Goal: Information Seeking & Learning: Learn about a topic

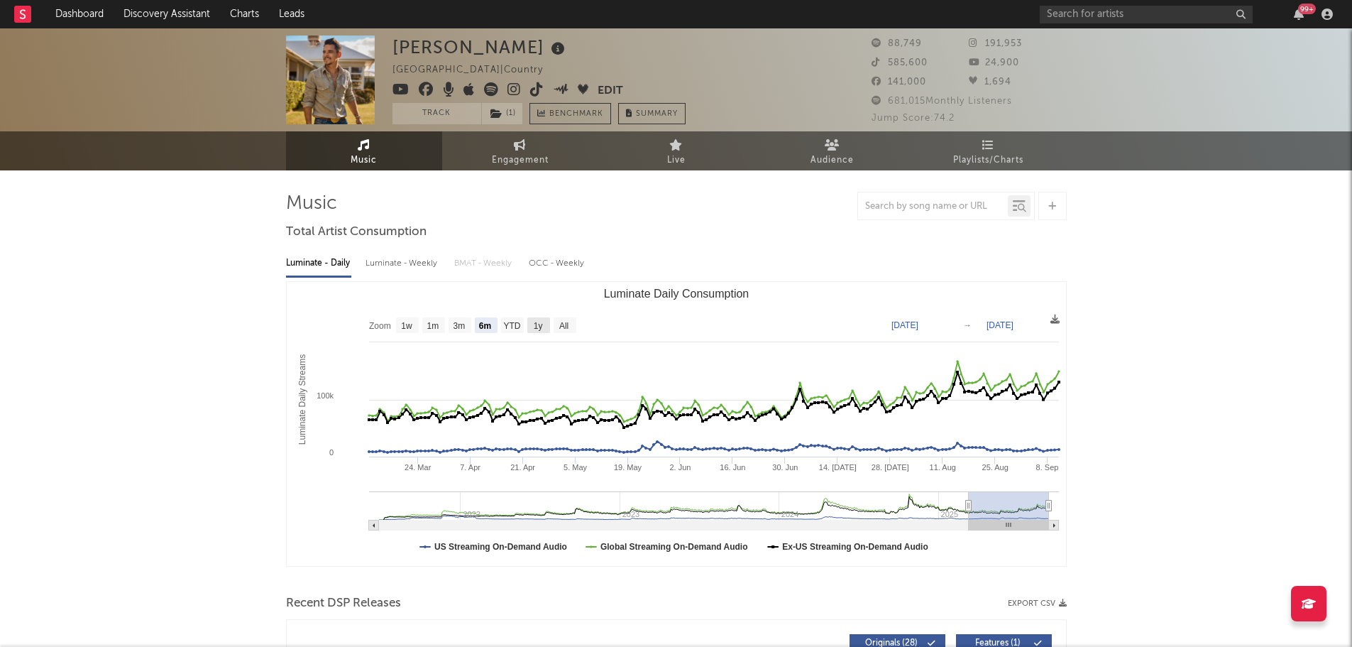
click at [533, 325] on text "1y" at bounding box center [537, 326] width 9 height 10
select select "1y"
type input "[DATE]"
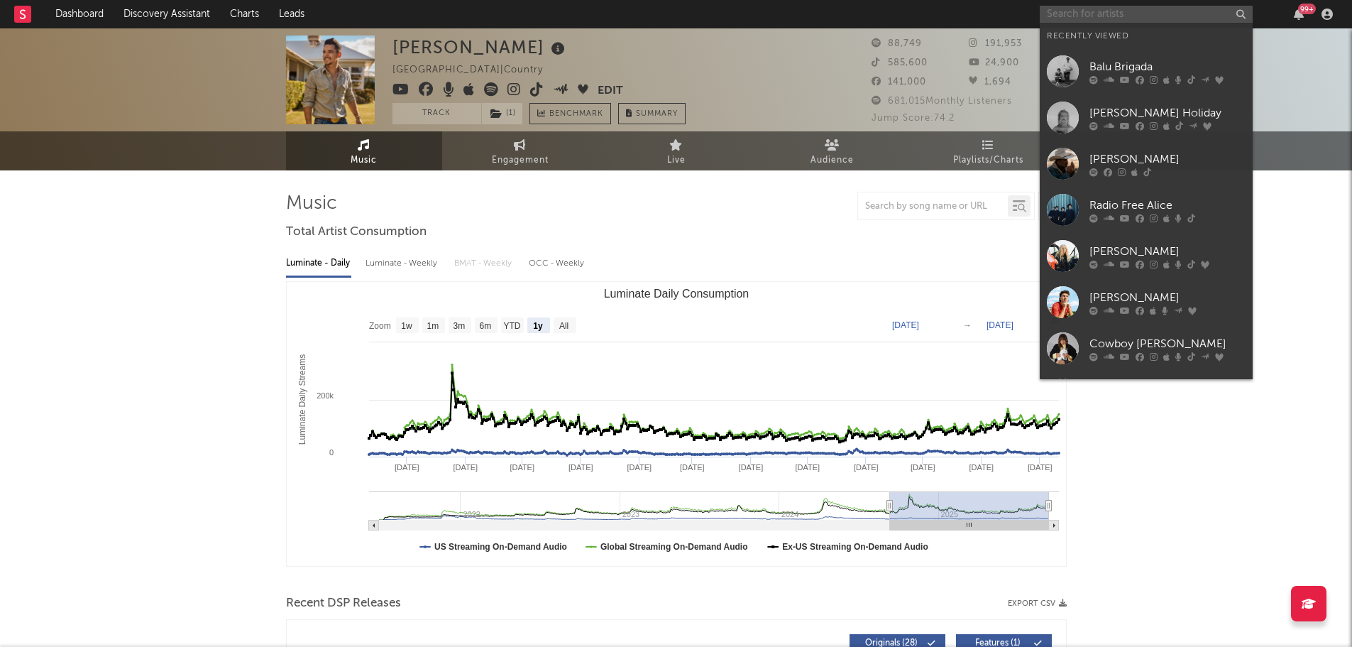
click at [1082, 10] on input "text" at bounding box center [1146, 15] width 213 height 18
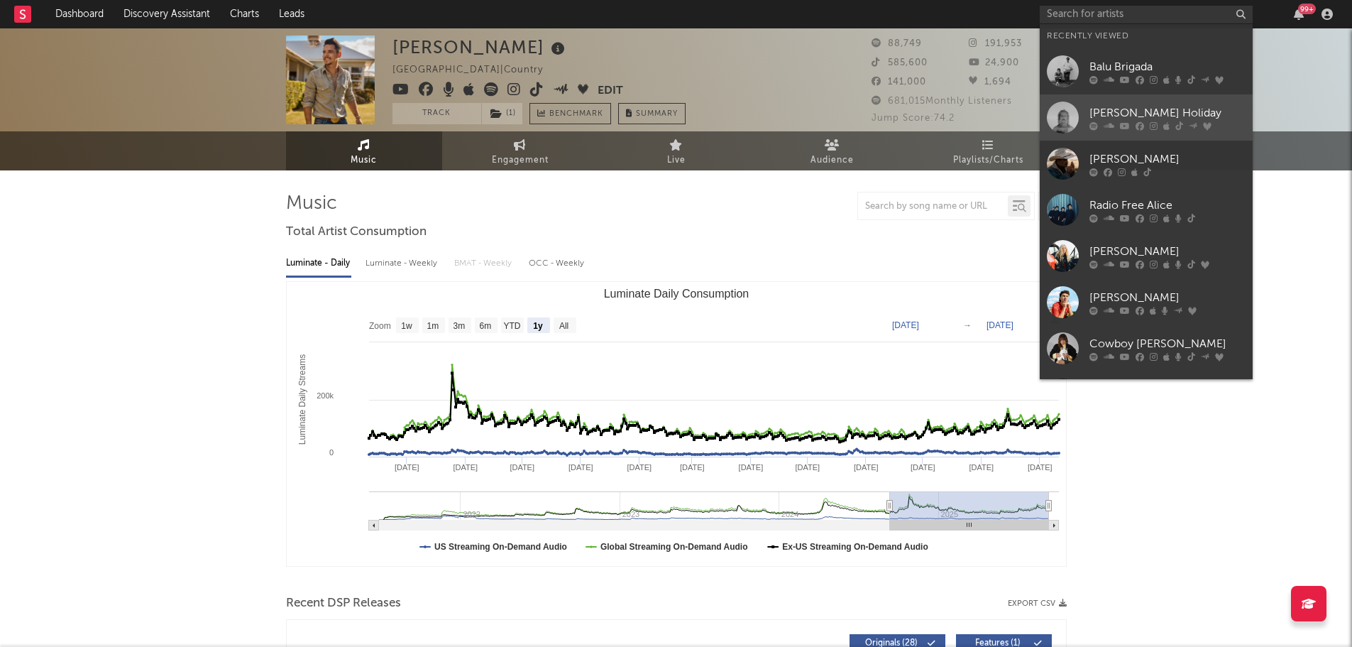
click at [1114, 119] on div "[PERSON_NAME] Holiday" at bounding box center [1168, 112] width 156 height 17
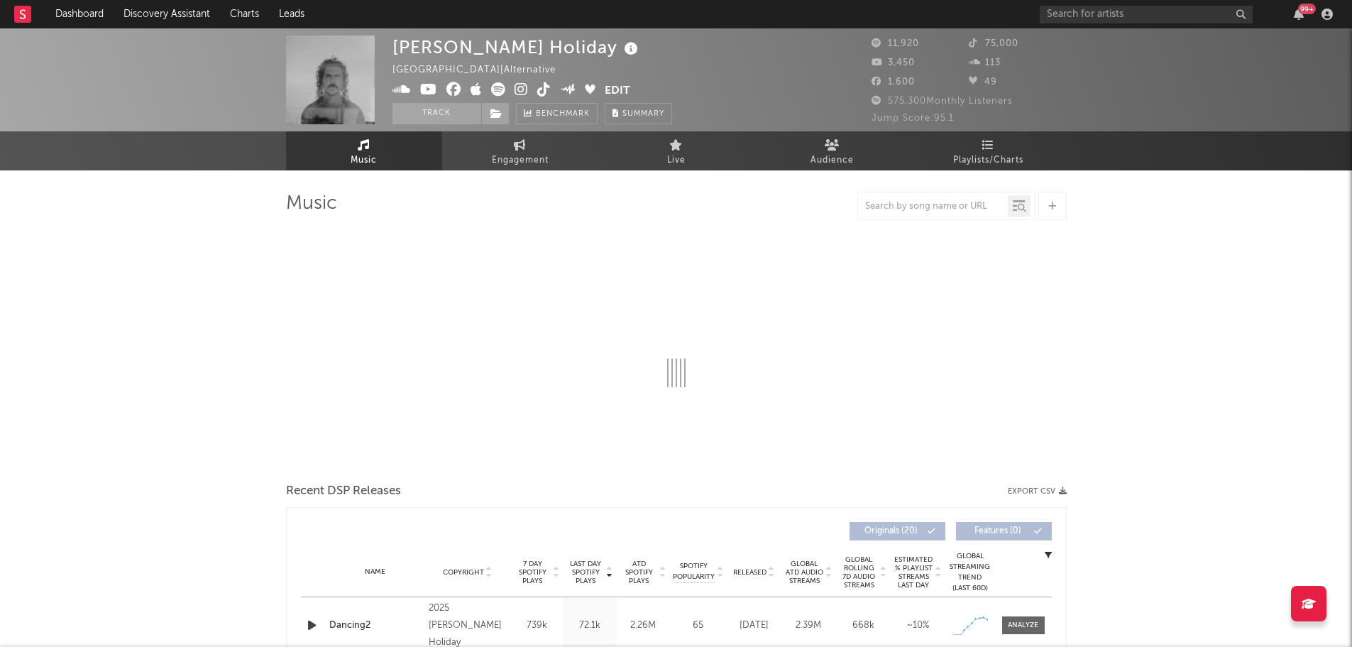
select select "6m"
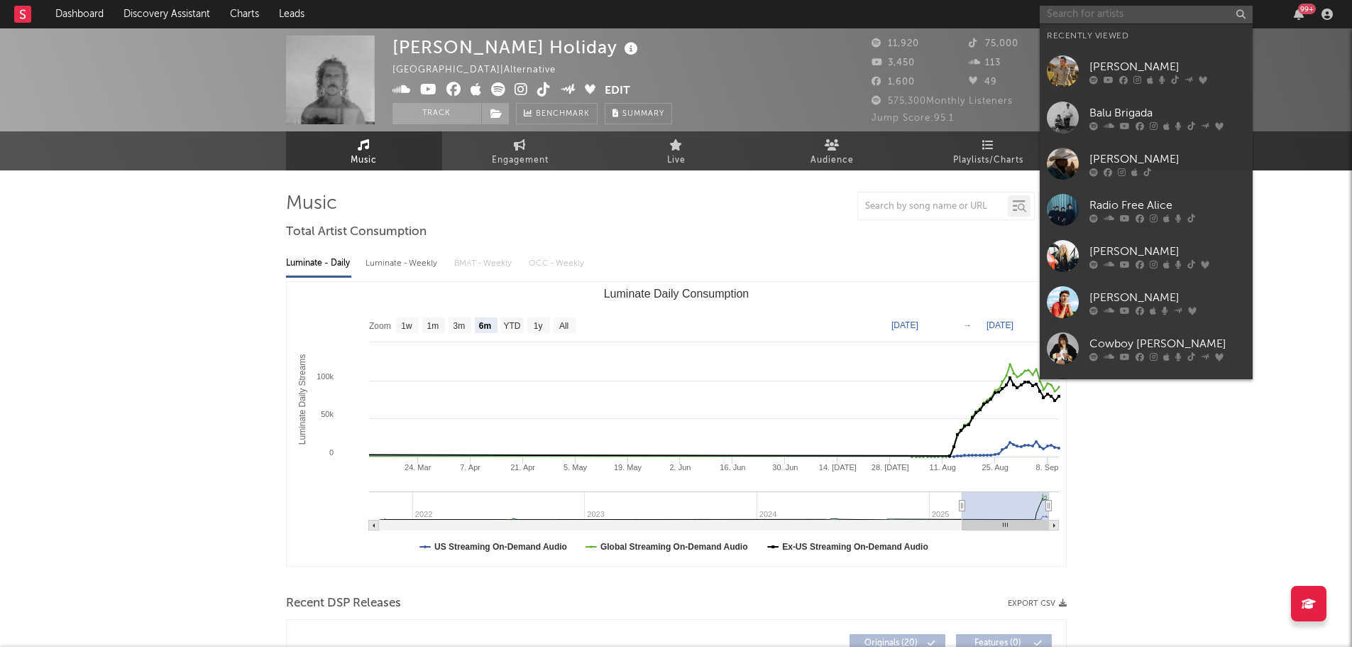
click at [1102, 12] on input "text" at bounding box center [1146, 15] width 213 height 18
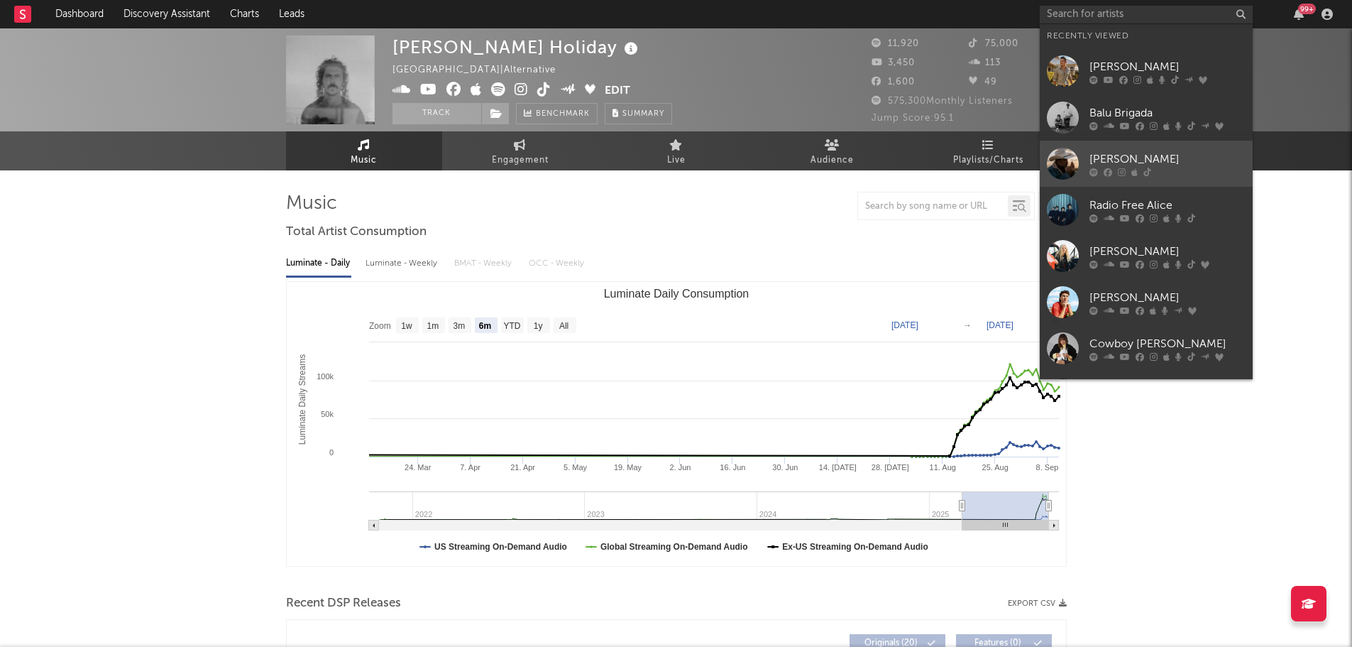
click at [1131, 150] on link "[PERSON_NAME]" at bounding box center [1146, 164] width 213 height 46
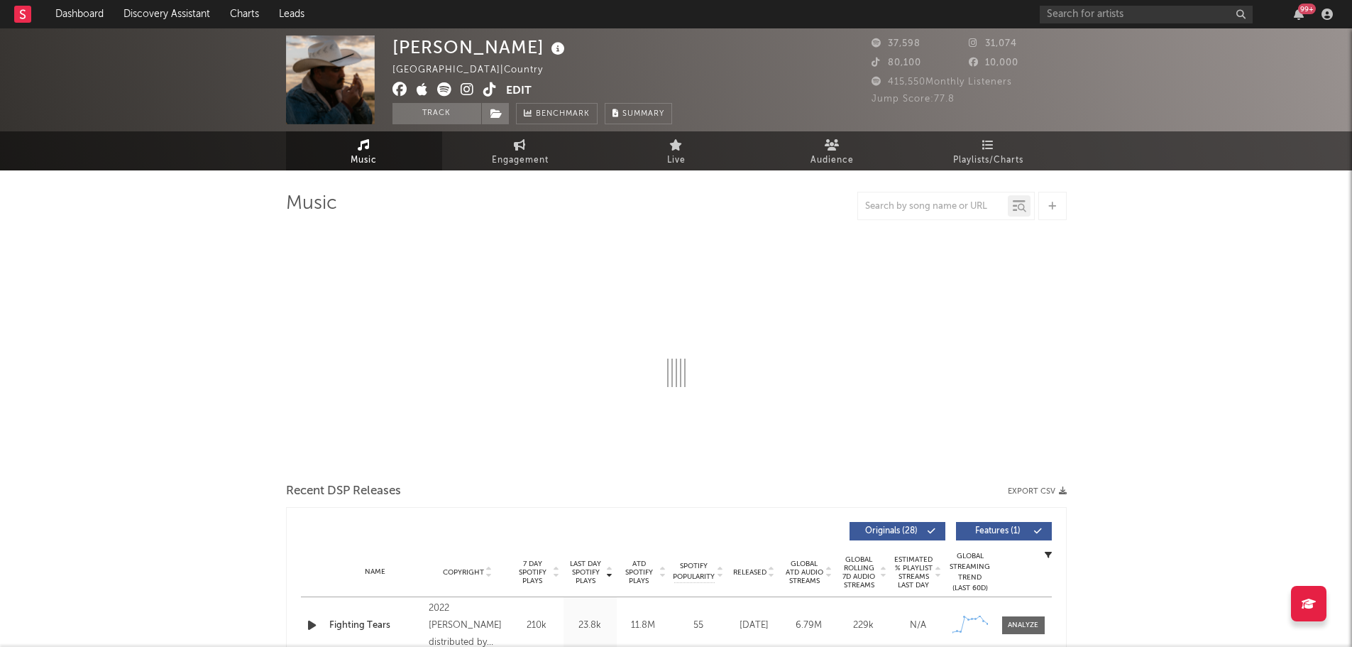
select select "6m"
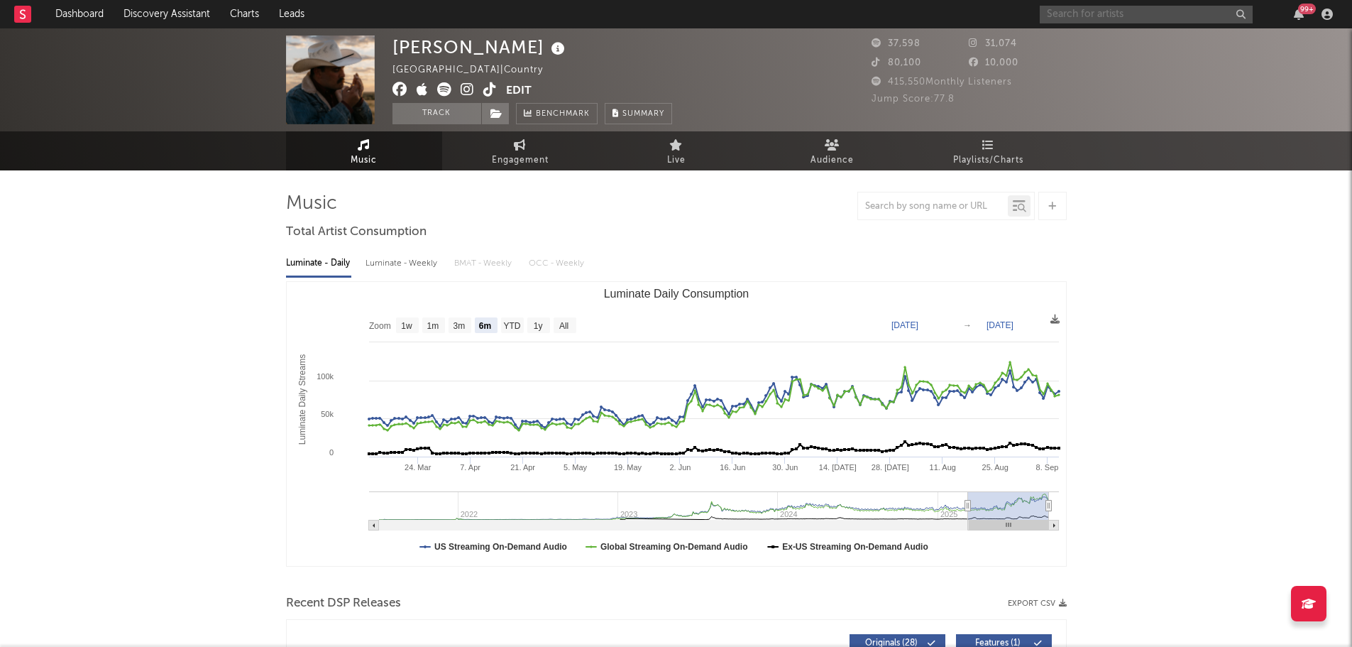
click at [1122, 10] on input "text" at bounding box center [1146, 15] width 213 height 18
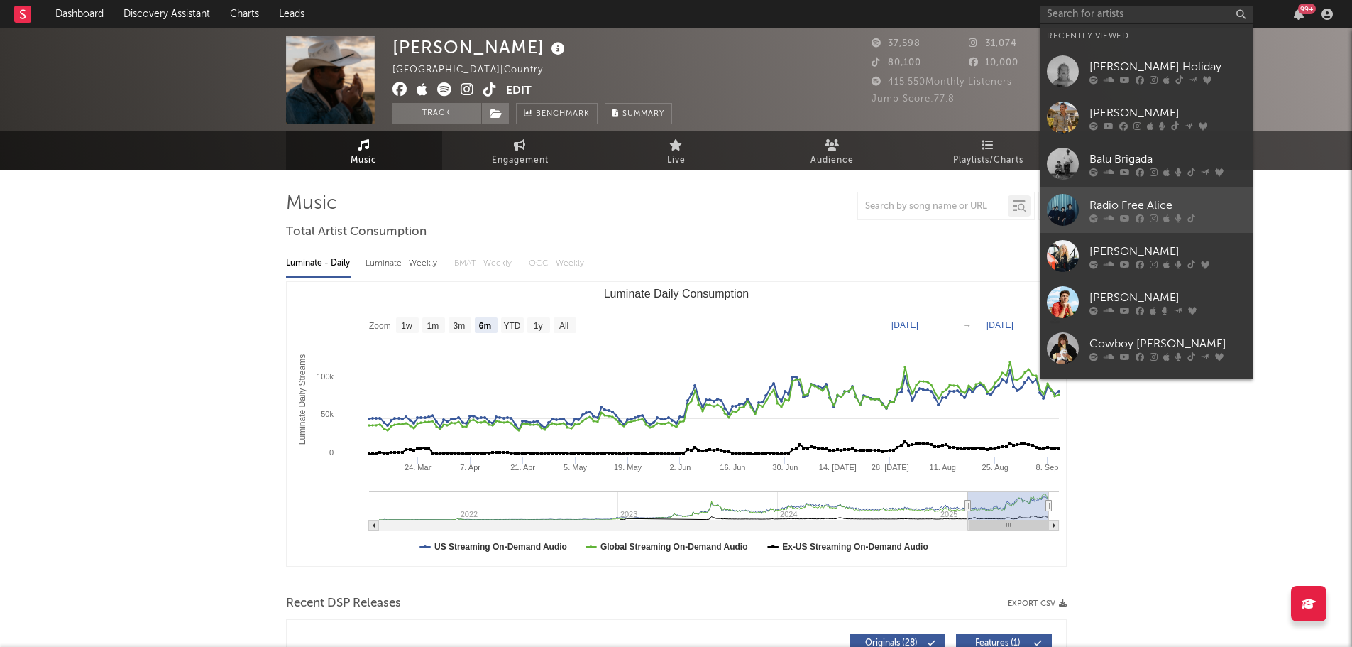
click at [1141, 202] on div "Radio Free Alice" at bounding box center [1168, 205] width 156 height 17
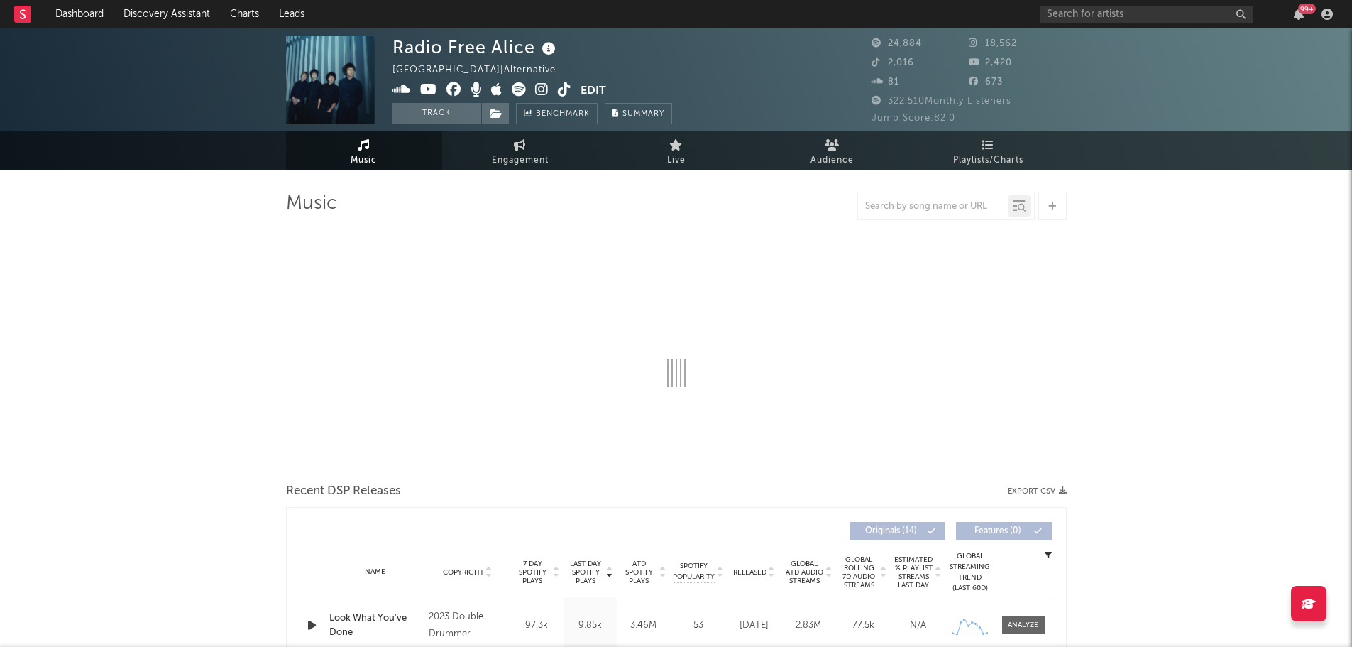
select select "6m"
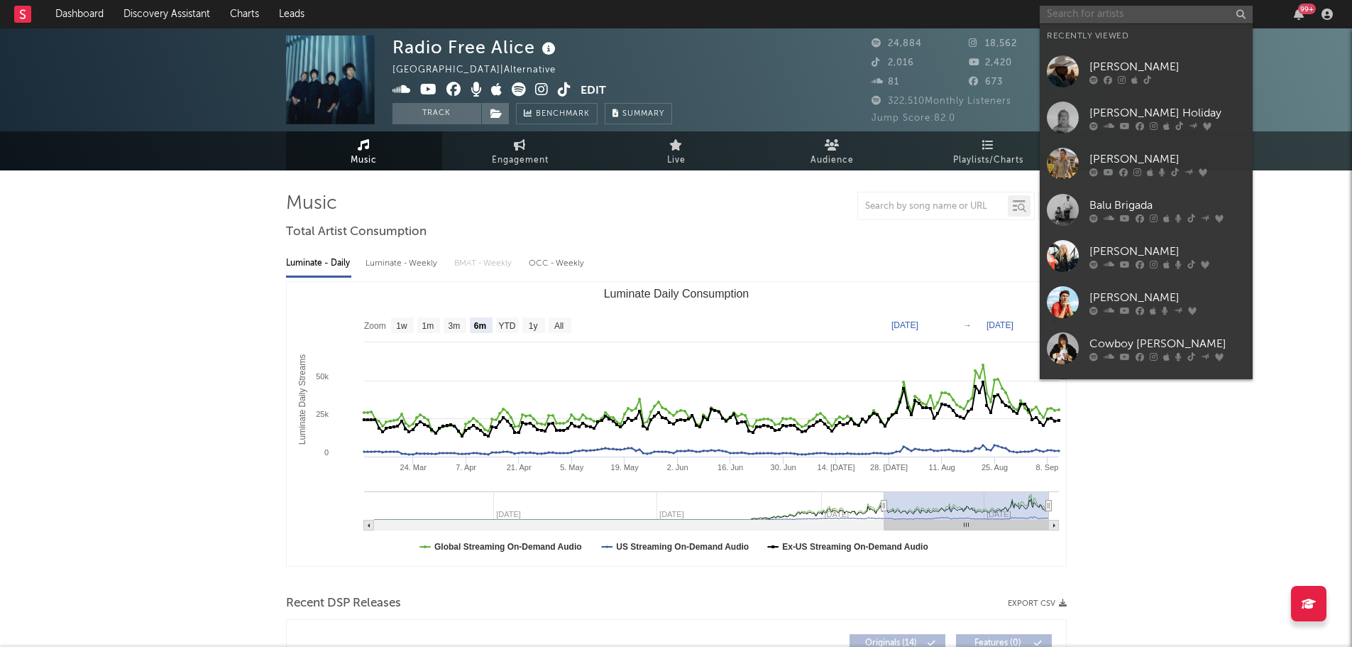
click at [1119, 9] on input "text" at bounding box center [1146, 15] width 213 height 18
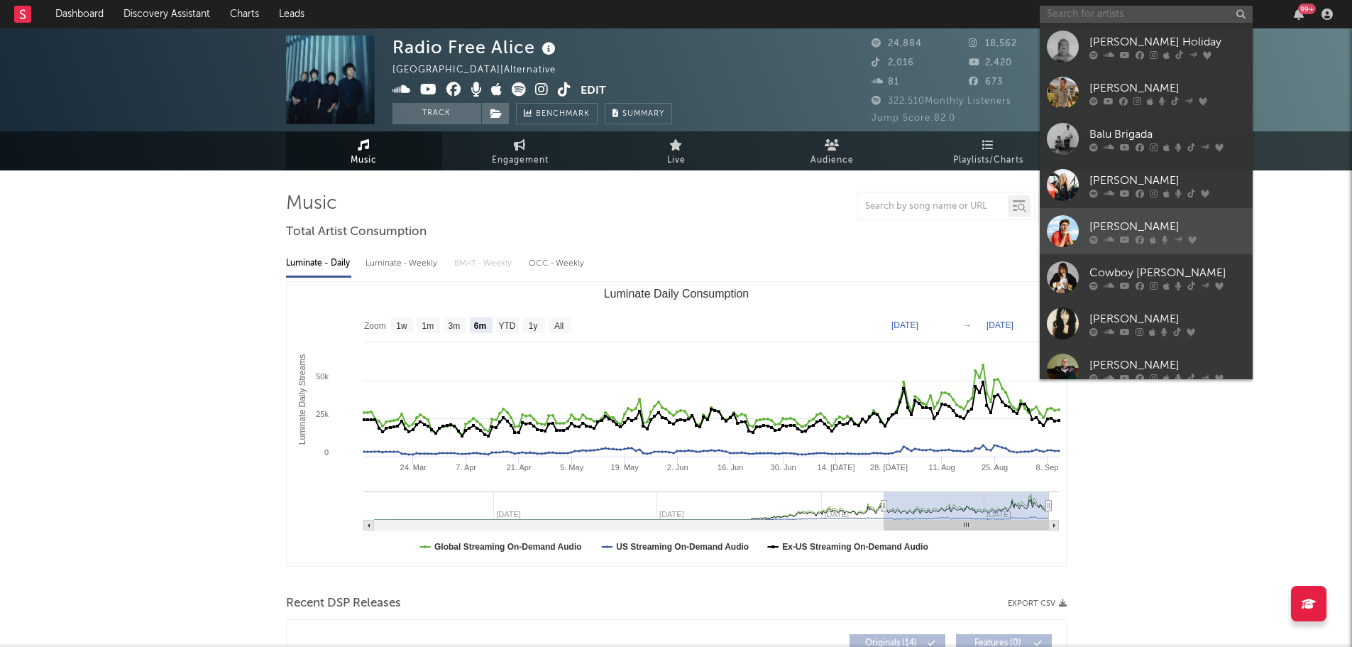
scroll to position [131, 0]
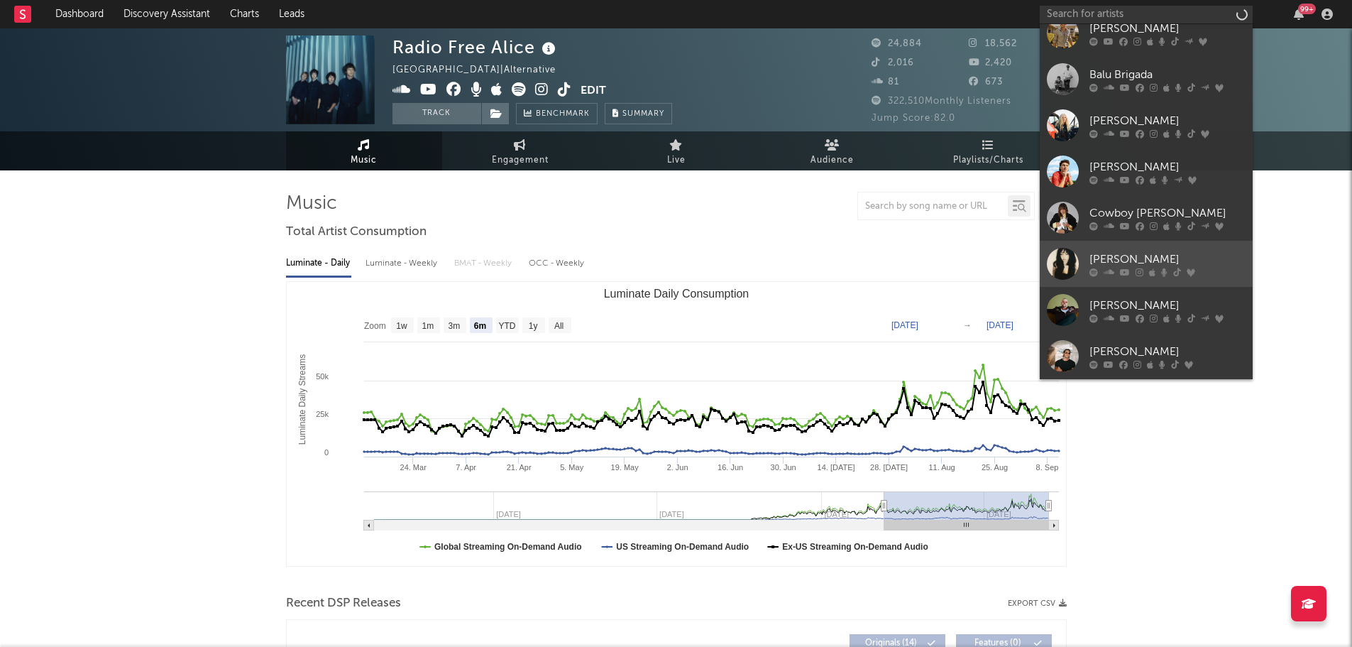
click at [1175, 255] on div "[PERSON_NAME]" at bounding box center [1168, 259] width 156 height 17
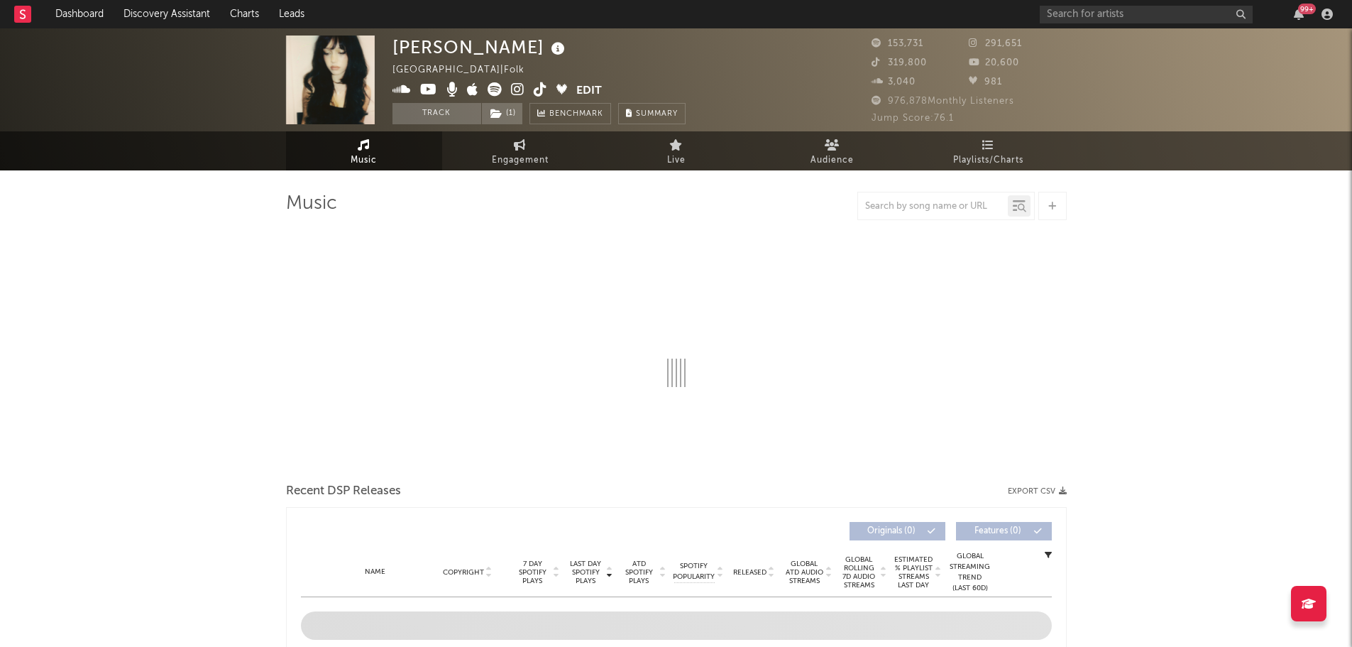
select select "6m"
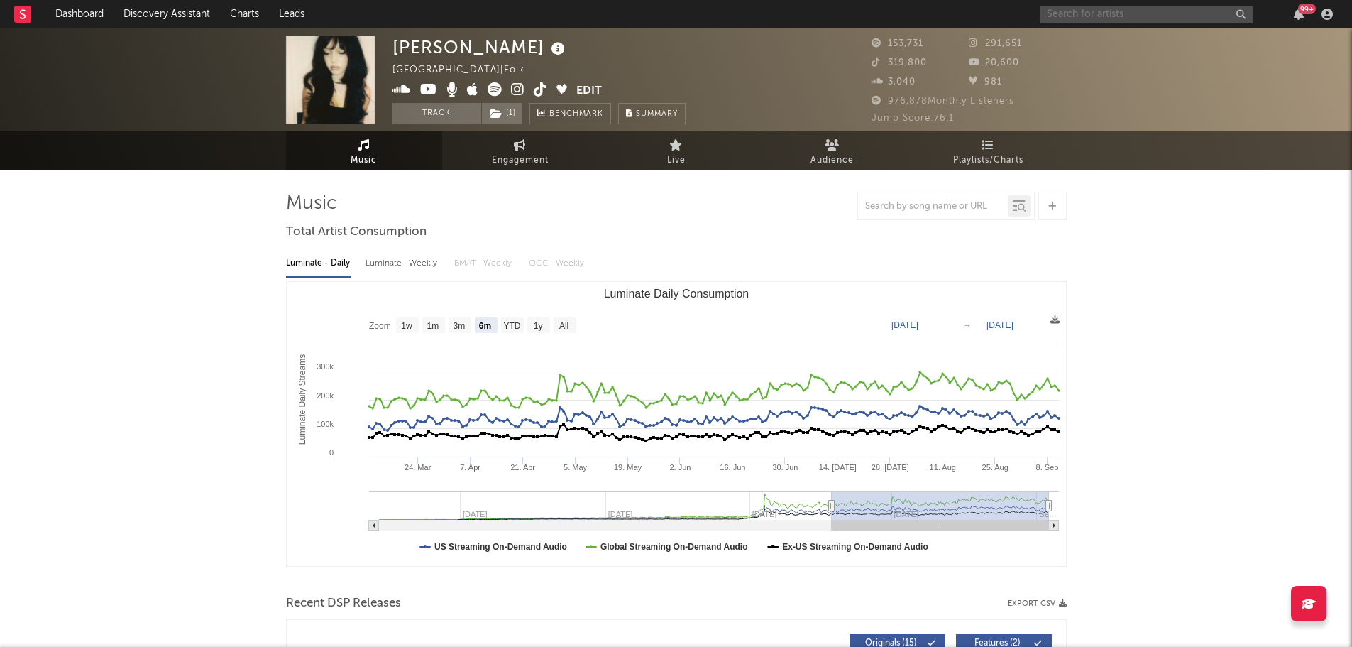
click at [1128, 15] on input "text" at bounding box center [1146, 15] width 213 height 18
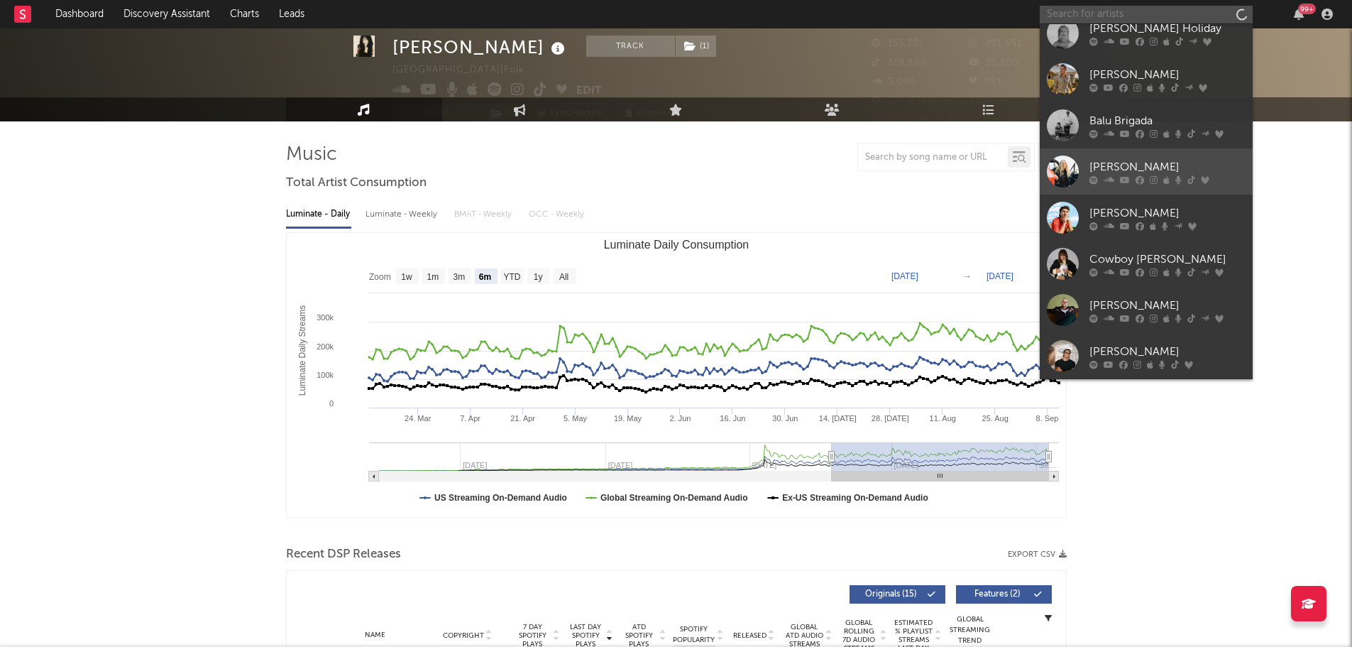
scroll to position [142, 0]
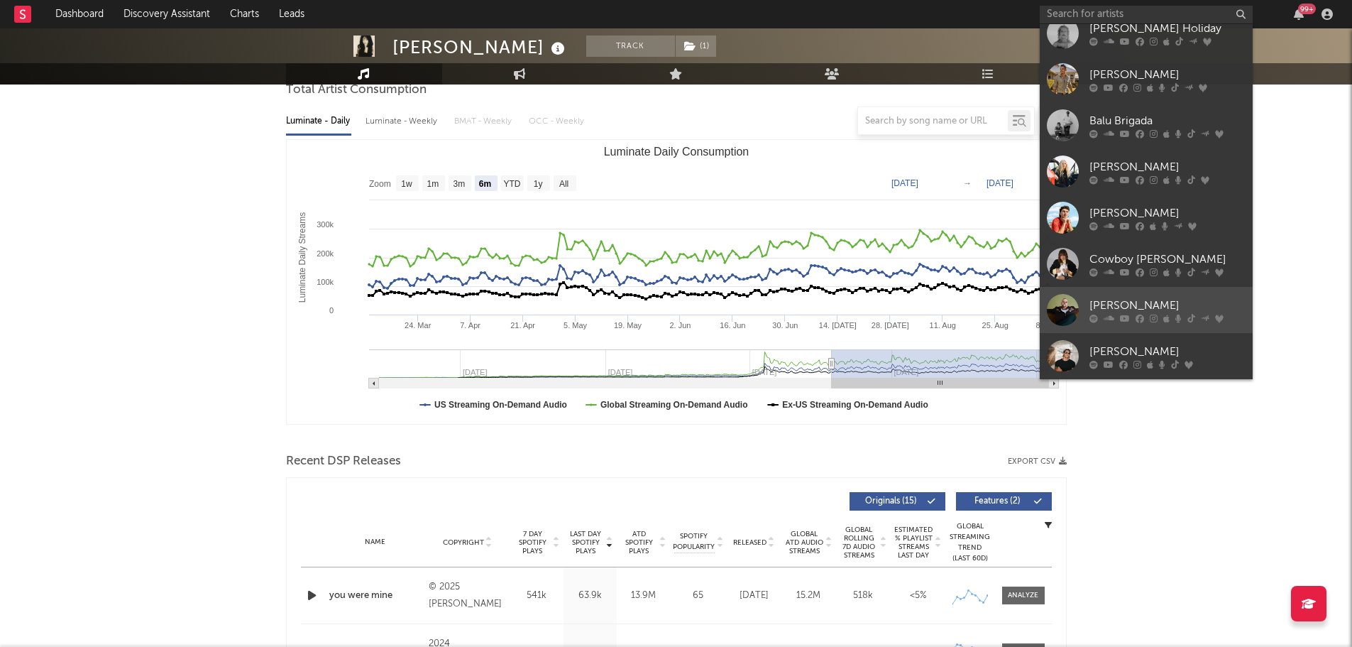
click at [1147, 293] on link "[PERSON_NAME]" at bounding box center [1146, 310] width 213 height 46
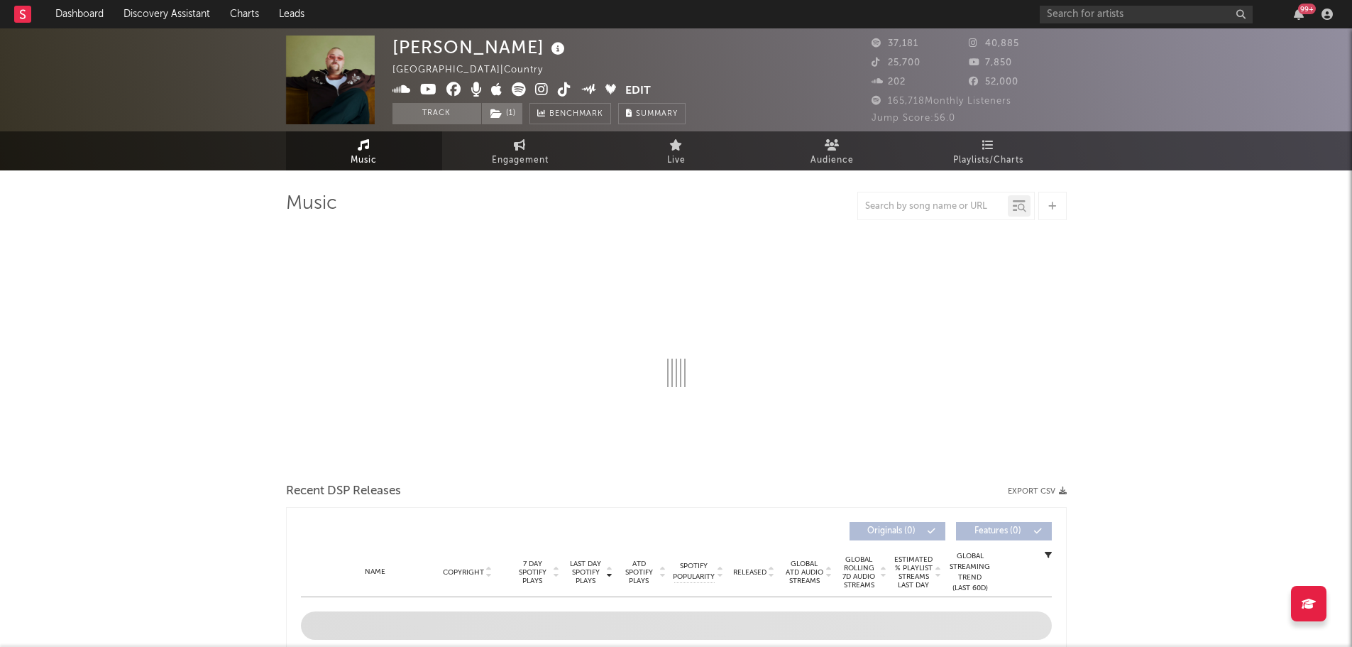
select select "6m"
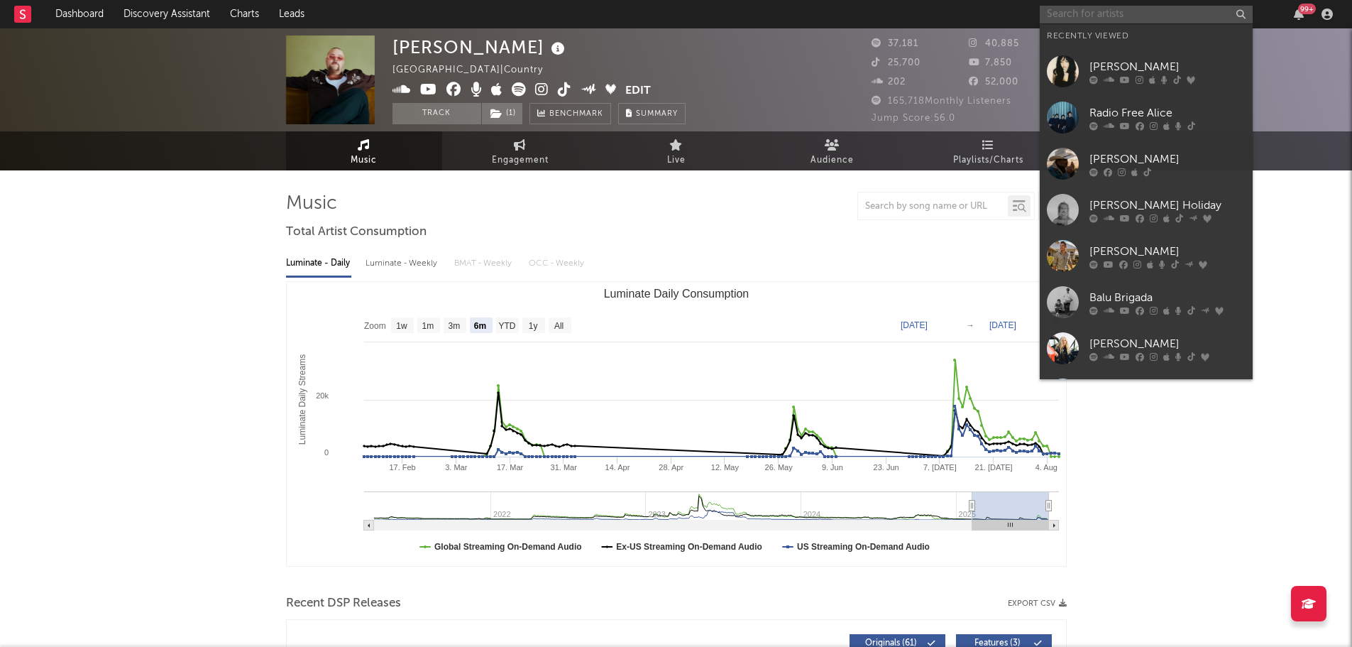
click at [1128, 18] on input "text" at bounding box center [1146, 15] width 213 height 18
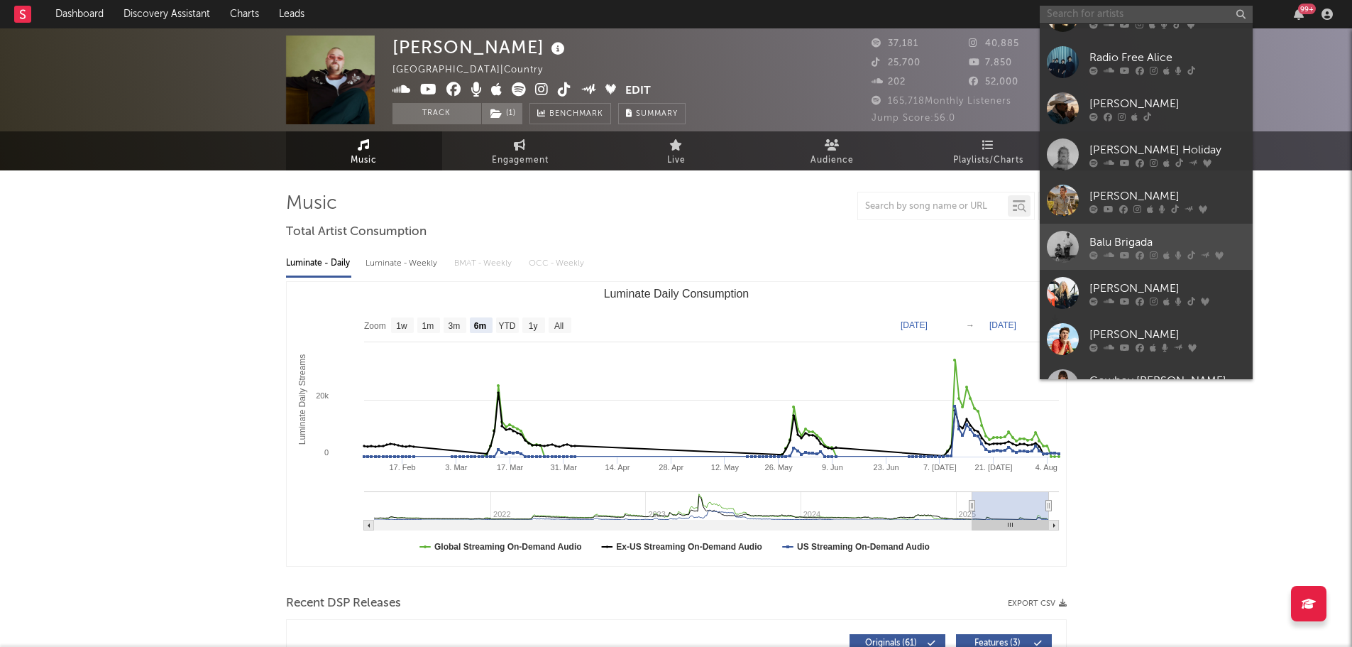
scroll to position [131, 0]
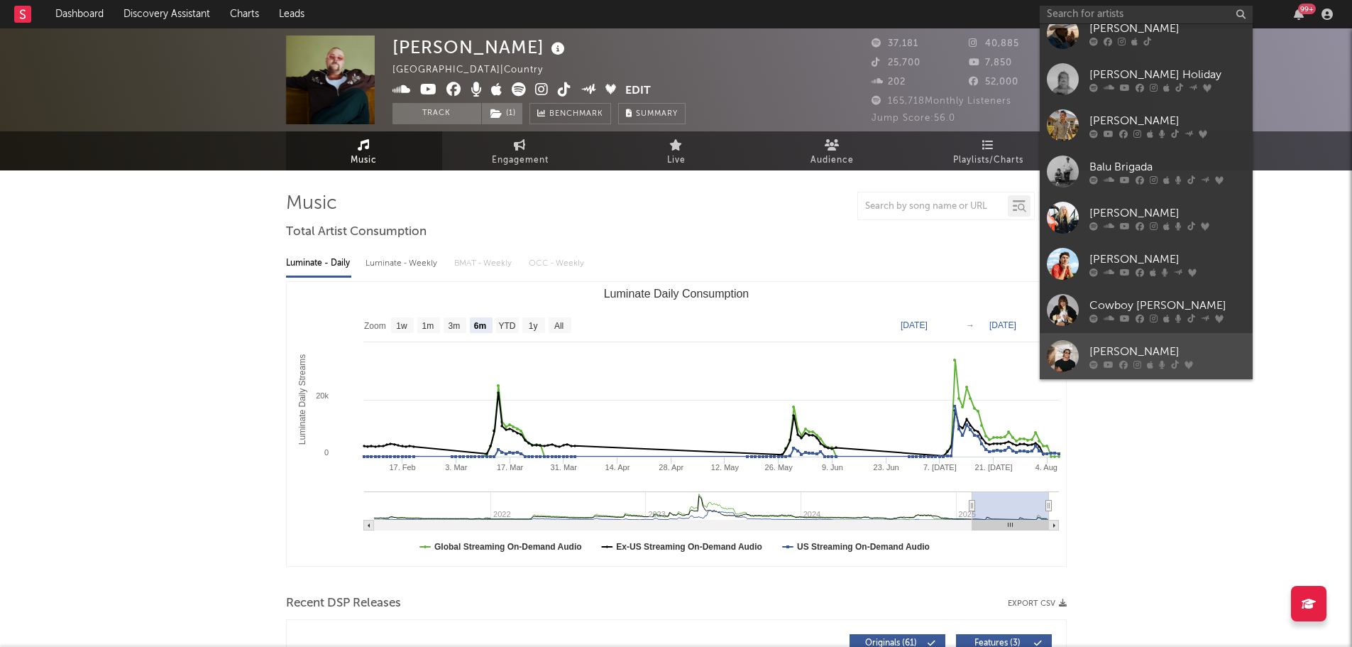
click at [1137, 341] on link "[PERSON_NAME]" at bounding box center [1146, 356] width 213 height 46
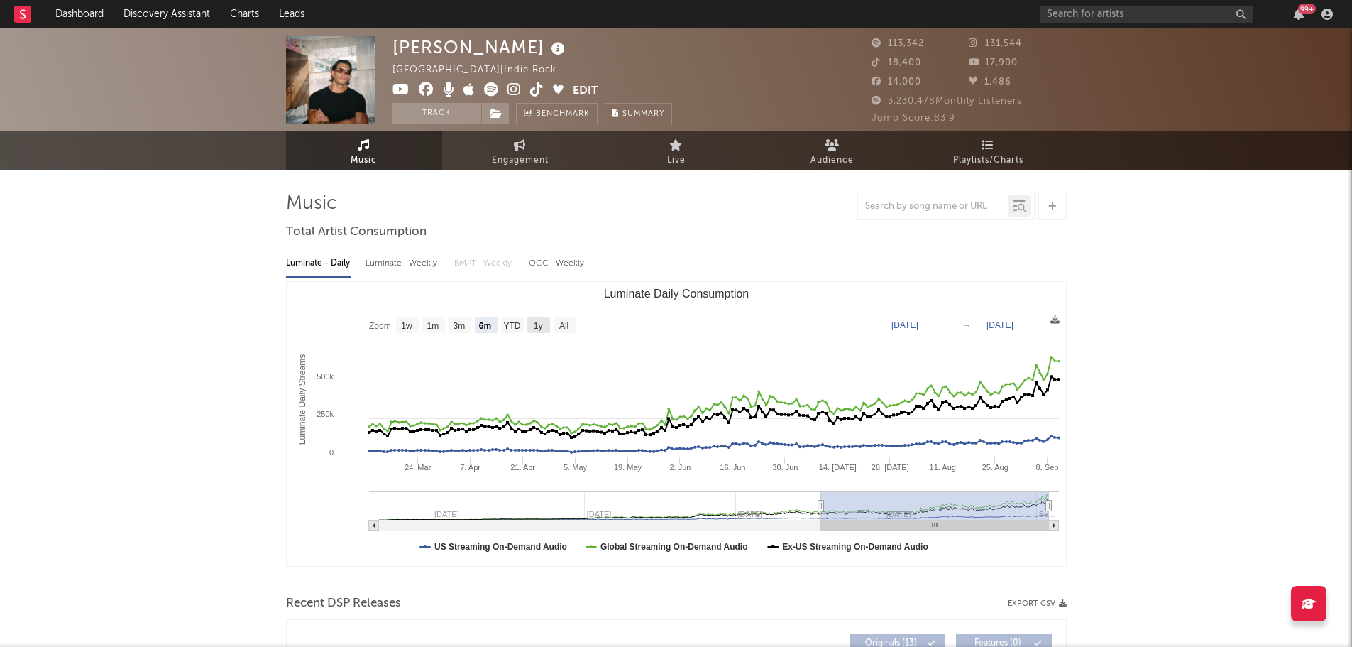
click at [528, 326] on rect "Luminate Daily Consumption" at bounding box center [538, 325] width 23 height 16
select select "1y"
type input "[DATE]"
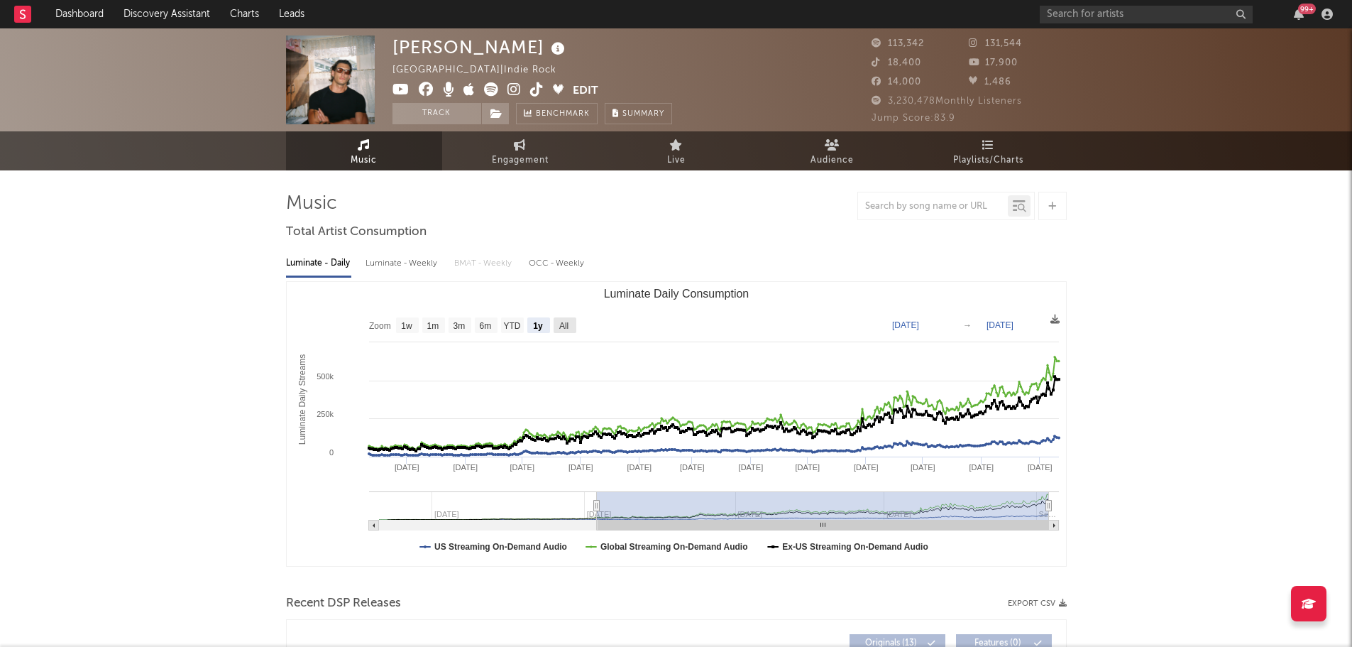
click at [558, 324] on rect "Luminate Daily Consumption" at bounding box center [565, 325] width 23 height 16
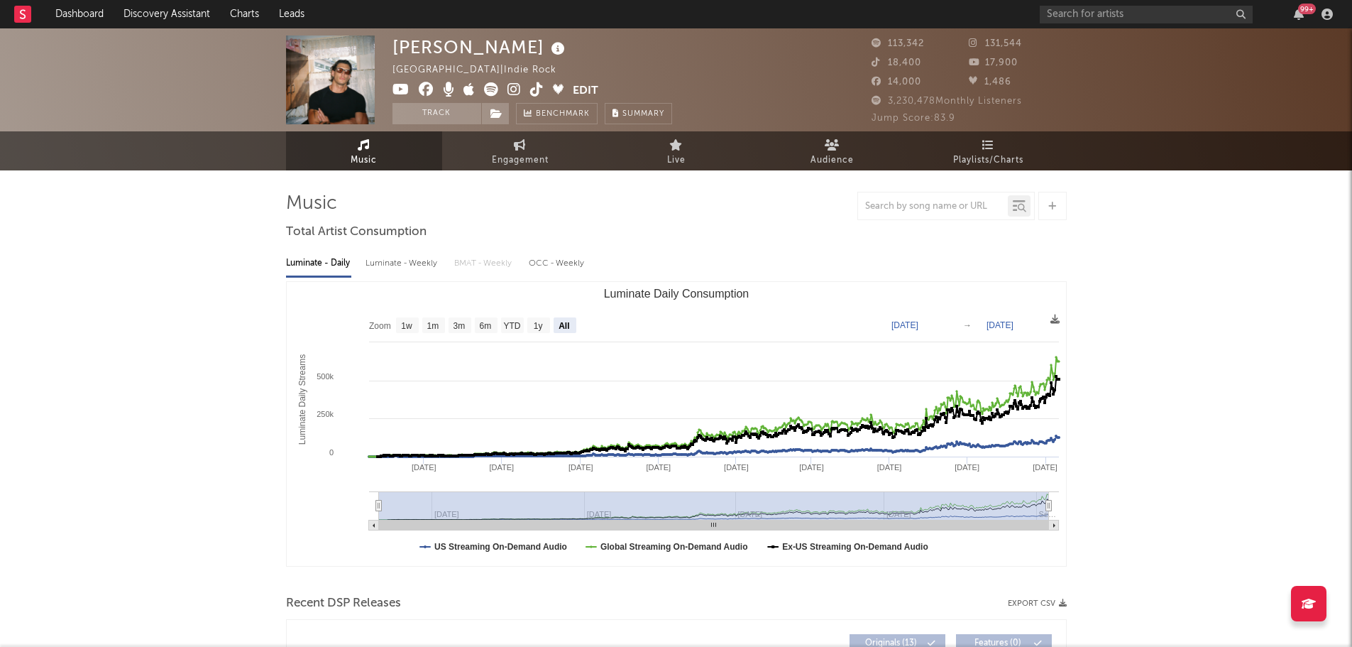
select select "All"
type input "[DATE]"
click at [539, 324] on text "1y" at bounding box center [537, 326] width 9 height 10
select select "1y"
type input "[DATE]"
